Goal: Find contact information: Find contact information

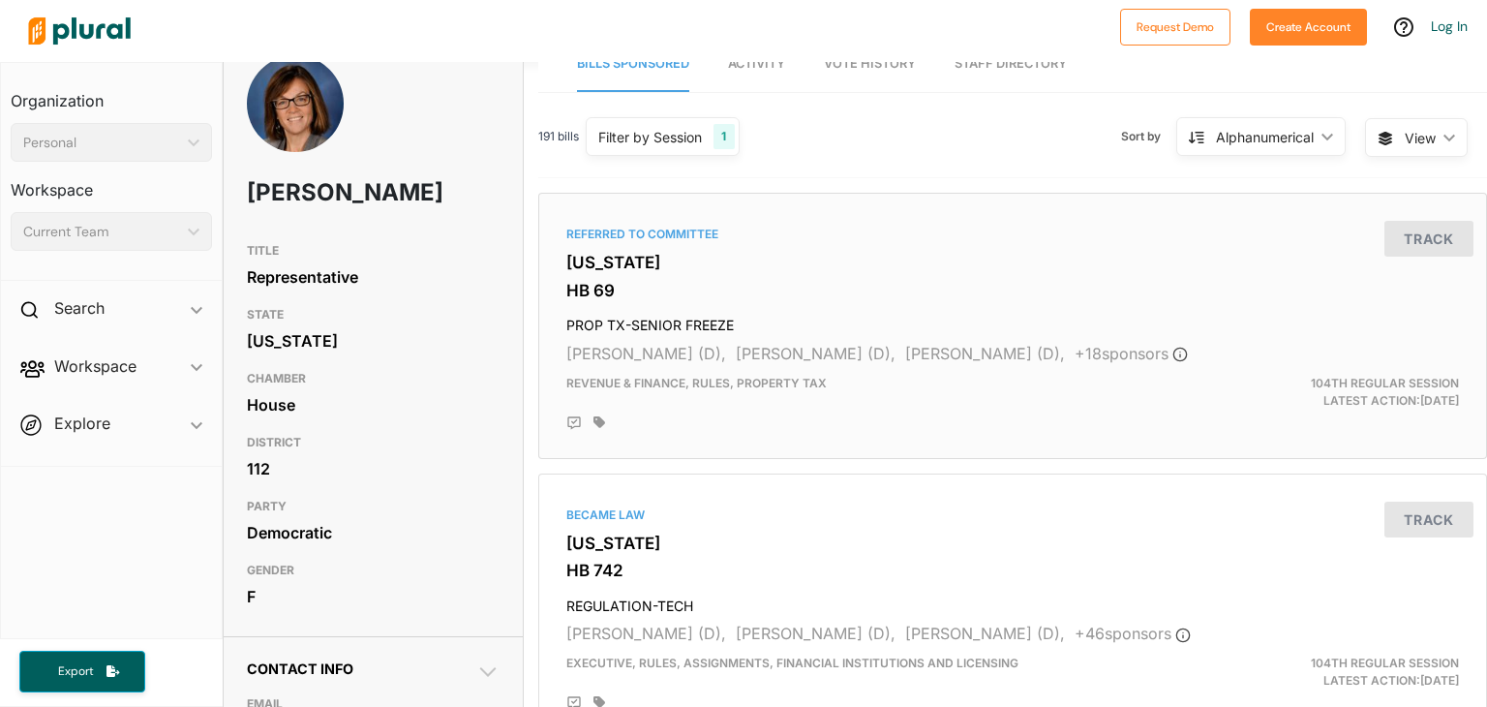
scroll to position [30, 14]
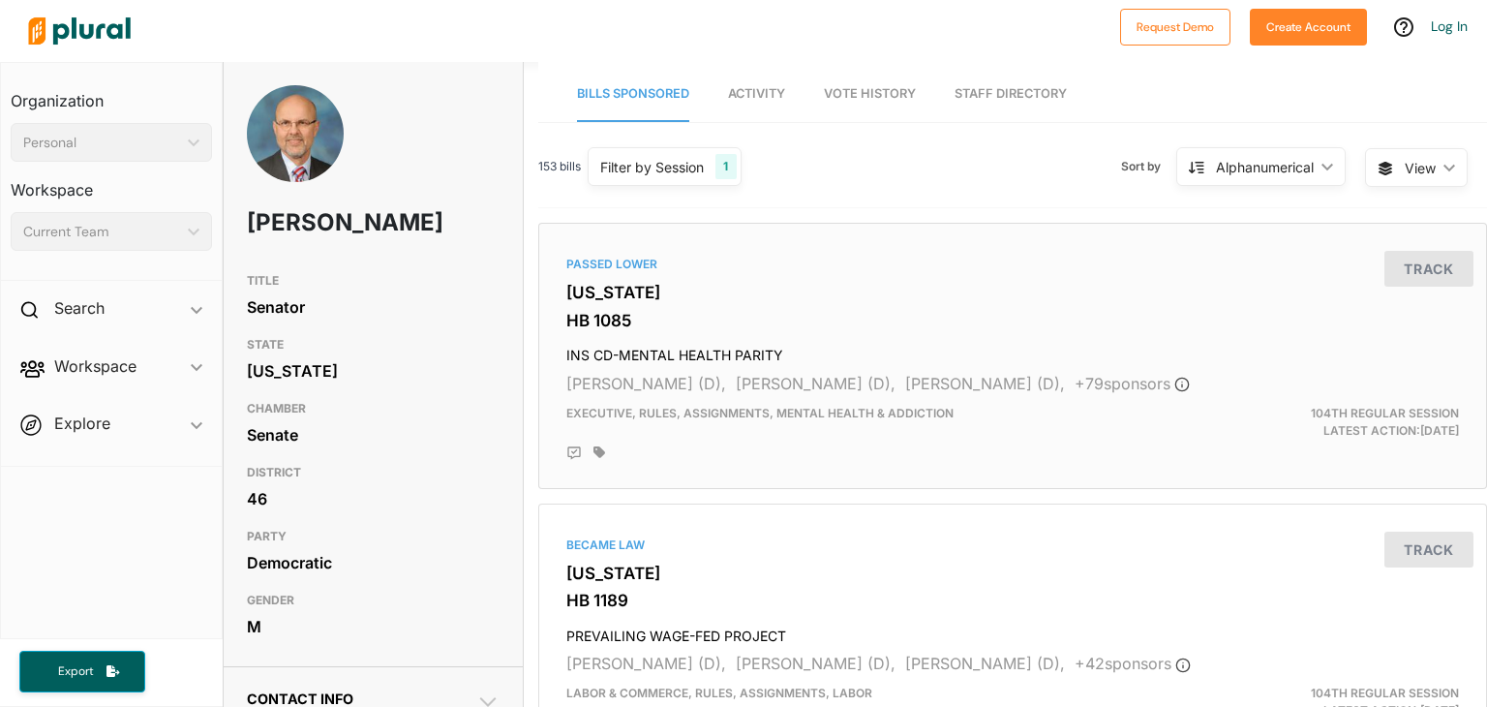
scroll to position [11, 0]
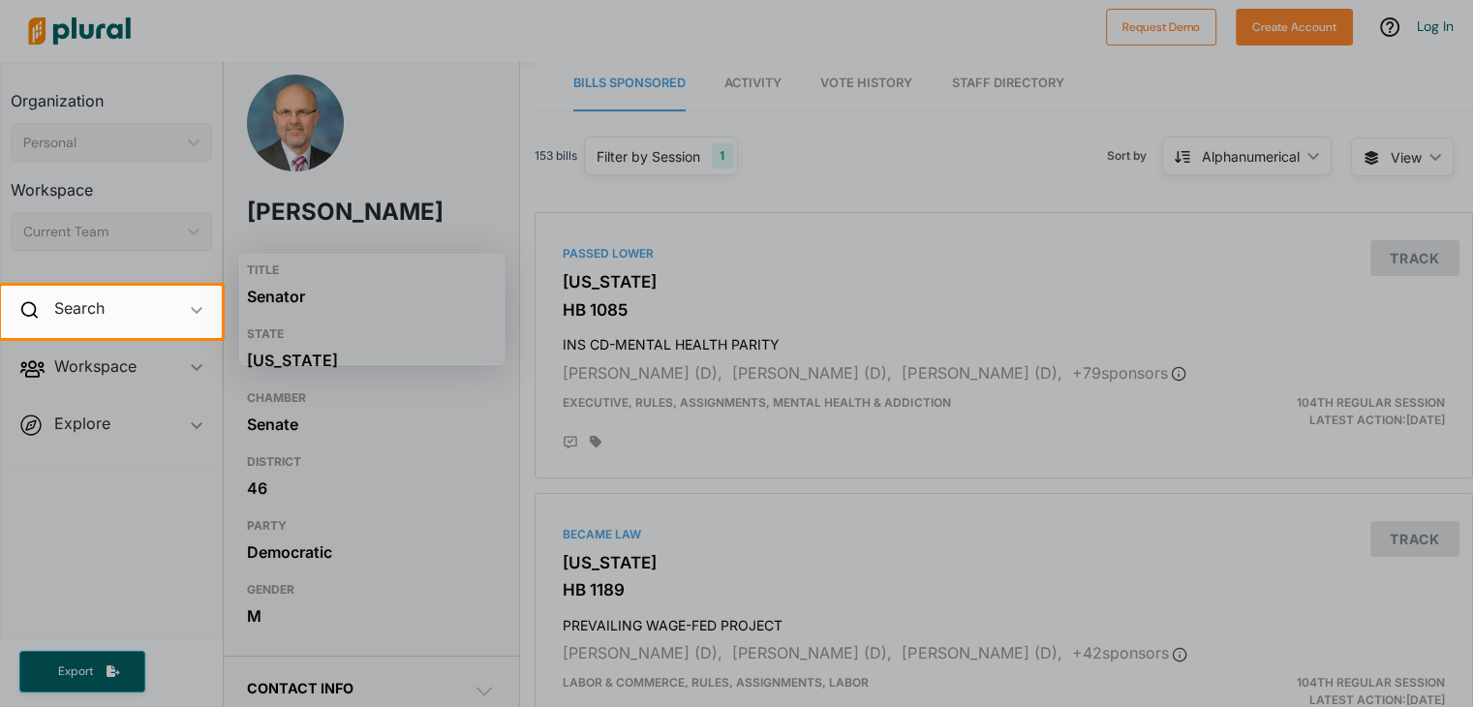
click at [763, 72] on div at bounding box center [736, 143] width 1473 height 286
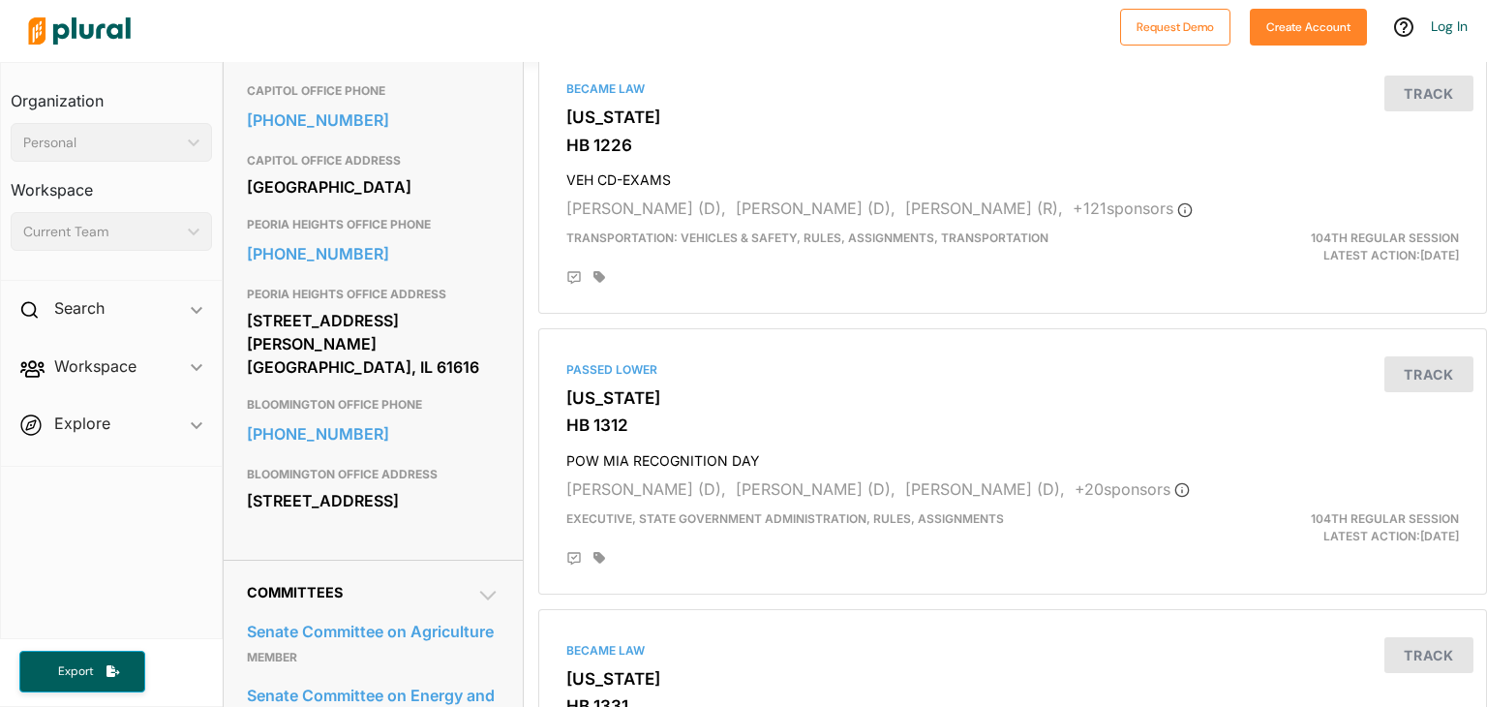
scroll to position [746, 0]
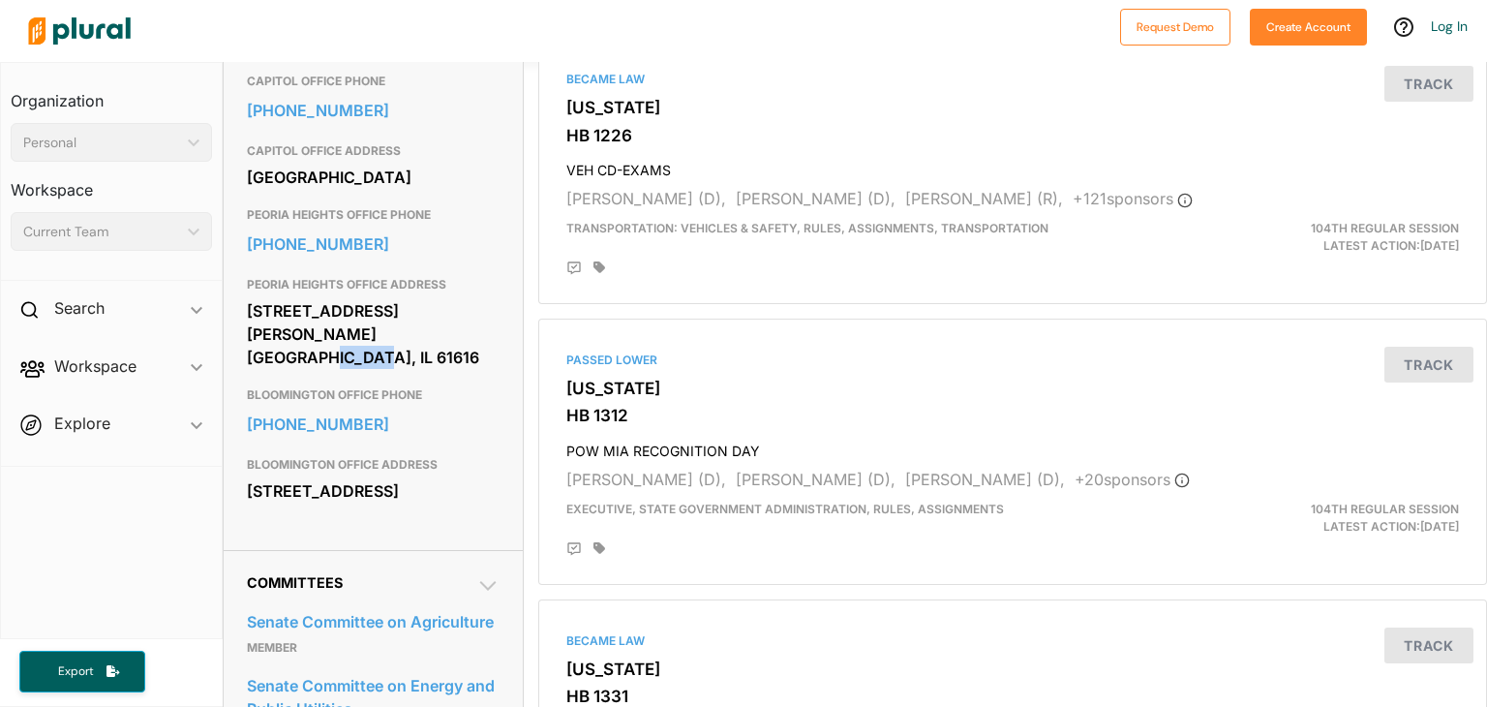
drag, startPoint x: 379, startPoint y: 364, endPoint x: 455, endPoint y: 364, distance: 76.5
click at [455, 364] on div "[STREET_ADDRESS][PERSON_NAME] [GEOGRAPHIC_DATA], IL 61616" at bounding box center [374, 334] width 254 height 76
copy div "61616"
drag, startPoint x: 247, startPoint y: 367, endPoint x: 353, endPoint y: 363, distance: 106.6
click at [353, 363] on div "[STREET_ADDRESS][PERSON_NAME] [GEOGRAPHIC_DATA], IL 61616" at bounding box center [374, 334] width 254 height 76
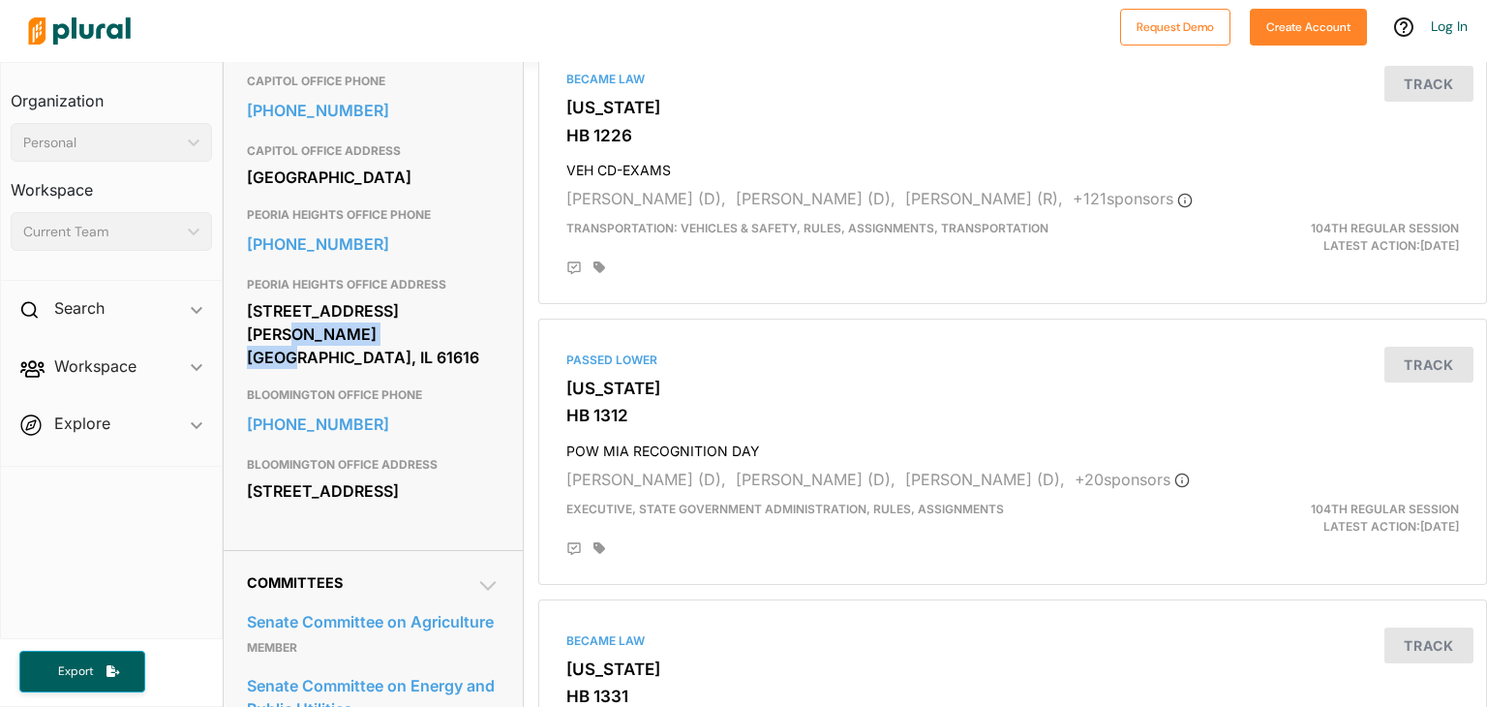
copy div "[GEOGRAPHIC_DATA]"
drag, startPoint x: 244, startPoint y: 338, endPoint x: 407, endPoint y: 341, distance: 162.7
click at [407, 341] on div "Contact Info EMAIL [EMAIL_ADDRESS][DOMAIN_NAME] CAPITOL OFFICE PHONE [PHONE_NUM…" at bounding box center [374, 235] width 300 height 629
copy div "[STREET_ADDRESS][PERSON_NAME]"
